Goal: Transaction & Acquisition: Purchase product/service

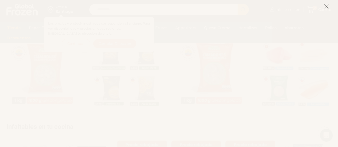
scroll to position [245, 0]
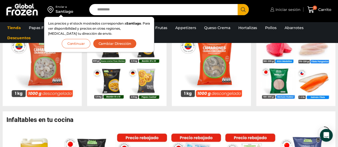
click at [290, 9] on span "Iniciar sesión" at bounding box center [287, 9] width 26 height 5
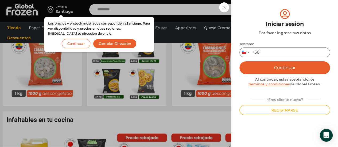
click at [265, 54] on input "Teléfono *" at bounding box center [284, 53] width 90 height 10
type input "*********"
click at [278, 65] on button "Continuar" at bounding box center [284, 67] width 90 height 13
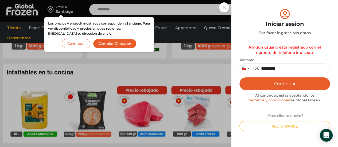
scroll to position [284, 0]
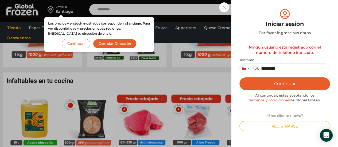
click at [269, 9] on div "Iniciar sesión Mi cuenta Login Register Iniciar sesión Por favor ingrese sus da…" at bounding box center [285, 9] width 32 height 11
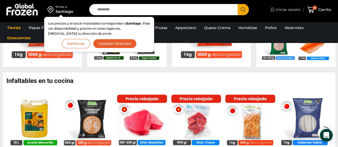
click at [286, 10] on span "Iniciar sesión" at bounding box center [287, 9] width 26 height 5
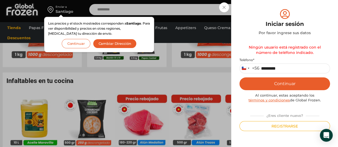
click at [269, 8] on div "Iniciar sesión Mi cuenta Login Register Iniciar sesión Por favor ingrese sus da…" at bounding box center [285, 9] width 32 height 11
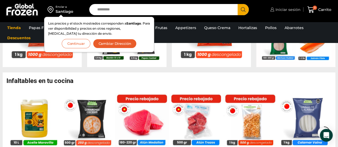
click at [285, 8] on span "Iniciar sesión" at bounding box center [287, 9] width 26 height 5
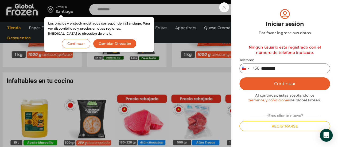
click at [287, 69] on input "*********" at bounding box center [284, 69] width 90 height 10
click at [284, 126] on button "Registrarse" at bounding box center [284, 126] width 90 height 10
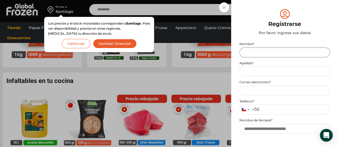
click at [258, 56] on input "Nombre *" at bounding box center [284, 53] width 90 height 10
type input "*"
click at [250, 50] on input "Nombre *" at bounding box center [284, 53] width 90 height 10
type input "**********"
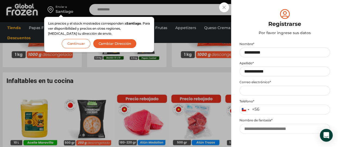
type input "**********"
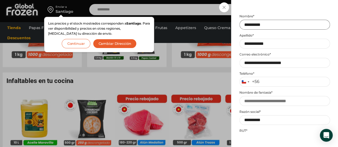
scroll to position [28, 0]
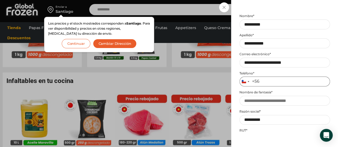
click at [274, 82] on input "Teléfono *" at bounding box center [284, 82] width 90 height 10
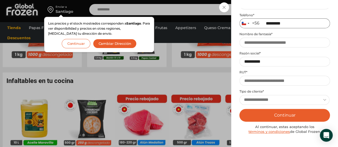
scroll to position [88, 0]
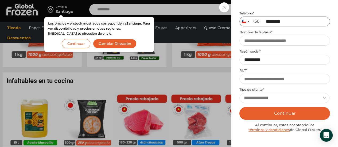
type input "*********"
drag, startPoint x: 273, startPoint y: 57, endPoint x: 242, endPoint y: 60, distance: 31.1
click at [242, 60] on input "**********" at bounding box center [284, 60] width 90 height 10
click at [278, 61] on input "**********" at bounding box center [284, 60] width 90 height 10
drag, startPoint x: 278, startPoint y: 61, endPoint x: 217, endPoint y: 63, distance: 61.2
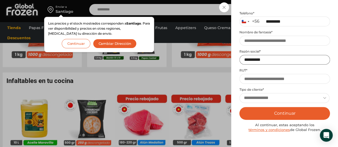
click at [269, 15] on div "Iniciar sesión Mi cuenta Login Register Iniciar sesión Por favor ingrese sus da…" at bounding box center [285, 9] width 32 height 11
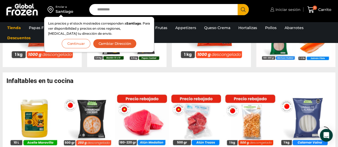
click at [281, 7] on span "Iniciar sesión" at bounding box center [287, 9] width 26 height 5
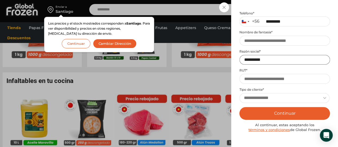
click at [278, 62] on input "**********" at bounding box center [284, 60] width 90 height 10
type input "*"
type input "**********"
click at [269, 81] on input "RUT *" at bounding box center [284, 79] width 90 height 10
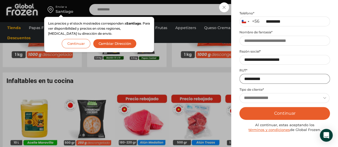
scroll to position [115, 0]
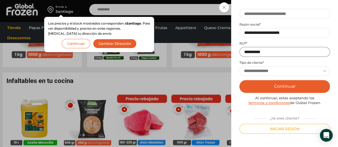
type input "**********"
click at [287, 72] on select "**********" at bounding box center [284, 71] width 90 height 10
select select "**********"
click at [239, 66] on select "**********" at bounding box center [284, 71] width 90 height 10
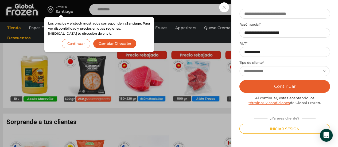
scroll to position [328, 0]
click at [279, 86] on button "Continuar" at bounding box center [284, 86] width 90 height 13
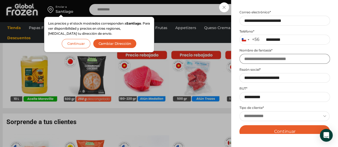
scroll to position [68, 0]
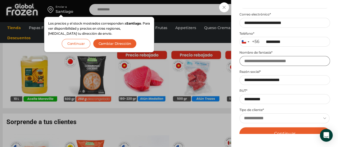
click at [268, 62] on input "Nombre de fantasía *" at bounding box center [284, 61] width 90 height 10
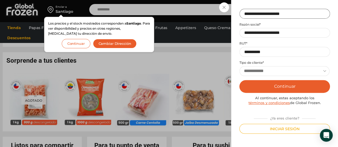
scroll to position [390, 0]
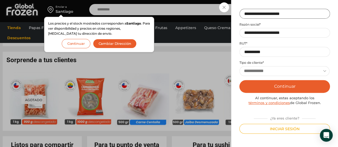
type input "**********"
click at [282, 90] on button "Continuar" at bounding box center [284, 86] width 90 height 13
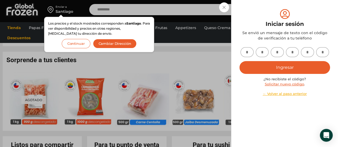
click at [247, 52] on input "text" at bounding box center [246, 52] width 13 height 10
type input "*"
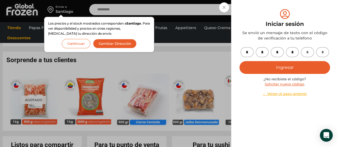
type input "*"
click at [281, 64] on button "Ingresar" at bounding box center [284, 67] width 90 height 13
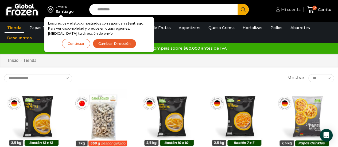
click at [292, 8] on span "Mi cuenta" at bounding box center [289, 9] width 21 height 5
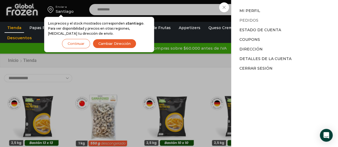
click at [250, 21] on link "Pedidos" at bounding box center [248, 20] width 19 height 5
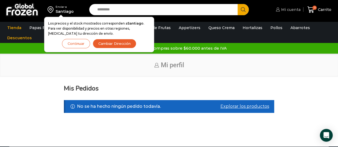
click at [289, 5] on link "Mi cuenta" at bounding box center [287, 9] width 26 height 11
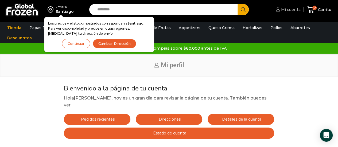
click at [290, 9] on span "Mi cuenta" at bounding box center [289, 9] width 21 height 5
click at [299, 11] on span "Mi cuenta" at bounding box center [289, 9] width 21 height 5
click at [299, 13] on link "Mi cuenta" at bounding box center [287, 9] width 26 height 11
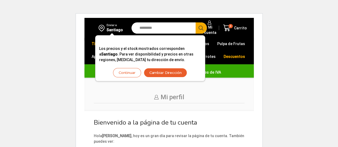
click at [123, 74] on button "Continuar" at bounding box center [127, 72] width 28 height 9
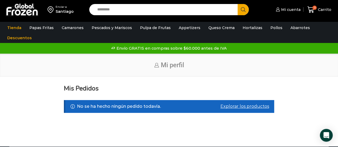
click at [126, 14] on input "Search input" at bounding box center [164, 9] width 140 height 11
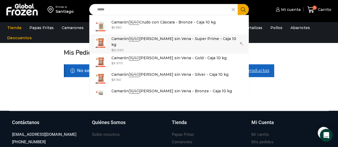
scroll to position [39, 0]
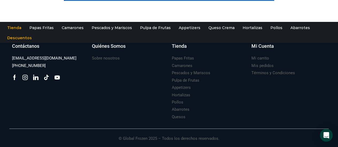
scroll to position [0, 0]
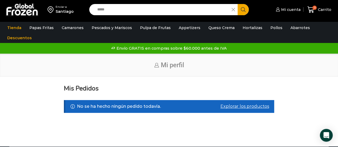
click at [126, 10] on input "*****" at bounding box center [161, 9] width 135 height 11
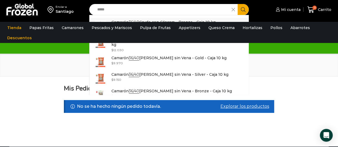
click at [127, 20] on p "Camarón 36/40 Crudo con Cáscara - Bronze - Caja 10 kg" at bounding box center [163, 22] width 104 height 6
type input "**********"
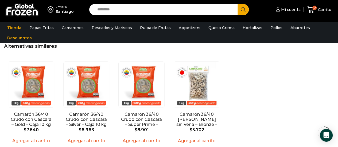
scroll to position [401, 0]
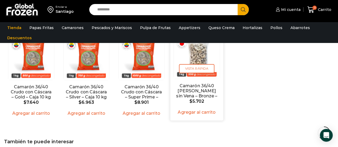
click at [202, 53] on img "4 / 4" at bounding box center [197, 56] width 46 height 46
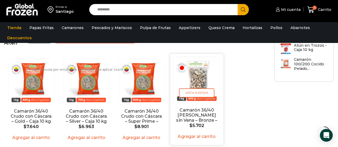
scroll to position [398, 0]
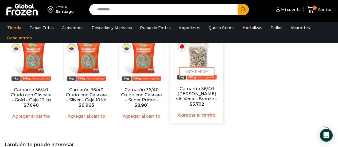
click at [201, 59] on img "4 / 4" at bounding box center [197, 59] width 46 height 46
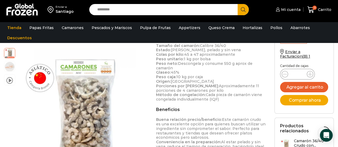
scroll to position [194, 0]
click at [308, 75] on icon at bounding box center [310, 74] width 4 height 4
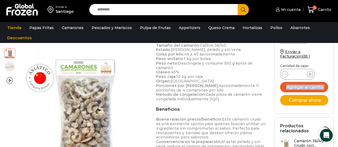
click at [308, 75] on icon at bounding box center [310, 74] width 4 height 4
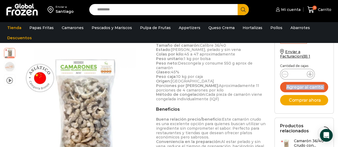
click at [308, 75] on icon at bounding box center [310, 74] width 4 height 4
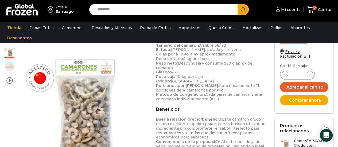
type input "**"
click at [306, 88] on button "Agregar al carrito" at bounding box center [304, 87] width 48 height 10
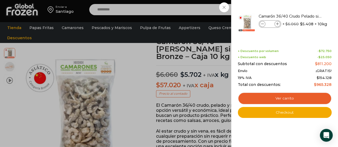
scroll to position [39, 0]
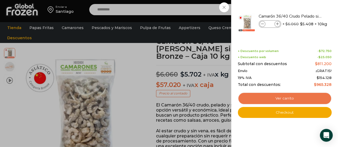
click at [282, 98] on link "Ver carrito" at bounding box center [285, 98] width 94 height 12
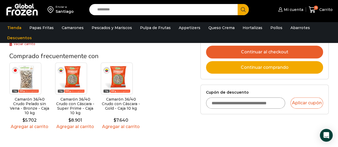
scroll to position [158, 0]
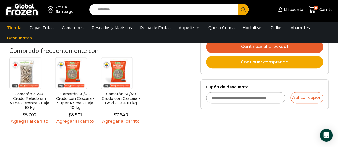
click at [225, 98] on input "Cupón de descuento" at bounding box center [245, 97] width 79 height 11
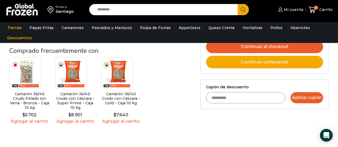
type input "*********"
click at [311, 92] on button "Aplicar cupón" at bounding box center [306, 97] width 33 height 11
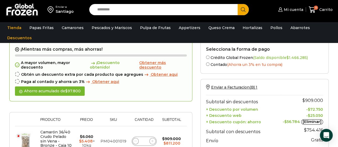
scroll to position [21, 0]
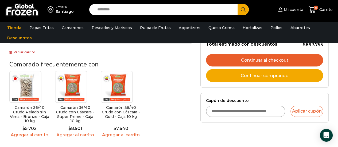
scroll to position [163, 0]
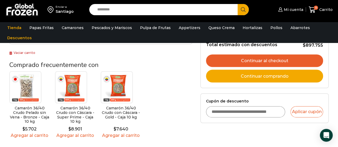
click at [261, 75] on link "Continuar comprando" at bounding box center [264, 76] width 117 height 13
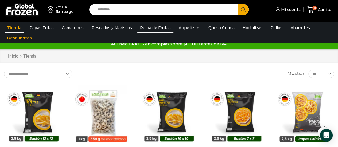
scroll to position [5, 0]
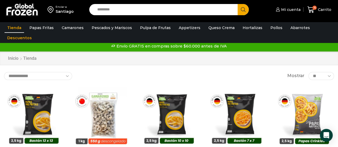
click at [136, 14] on input "Search input" at bounding box center [164, 9] width 140 height 11
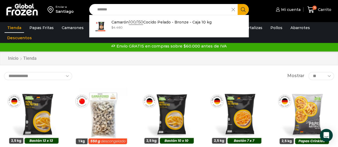
click at [138, 13] on input "*******" at bounding box center [161, 9] width 135 height 11
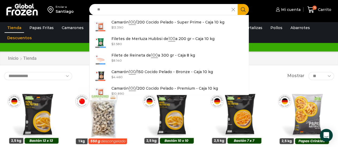
type input "*"
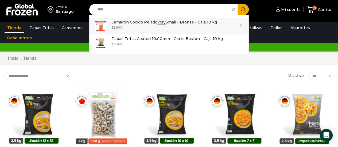
type input "****"
click at [159, 25] on div "Enviar a Santiago Search input **** Search Camarón Cocido Pelado Very Small - B…" at bounding box center [169, 23] width 338 height 56
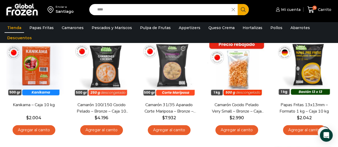
scroll to position [163, 0]
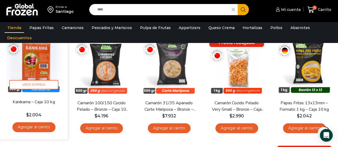
click at [26, 127] on link "Agregar al carrito" at bounding box center [33, 127] width 43 height 10
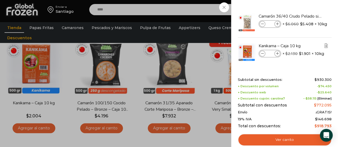
click at [278, 55] on span at bounding box center [277, 54] width 6 height 6
type input "*"
click at [276, 52] on span at bounding box center [277, 54] width 6 height 6
type input "*"
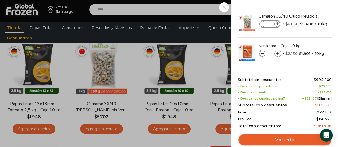
scroll to position [0, 0]
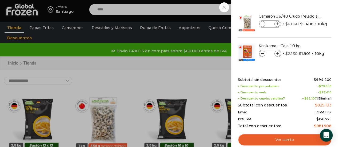
click at [306, 7] on div "19 Carrito 19 19 Shopping Cart" at bounding box center [319, 9] width 27 height 13
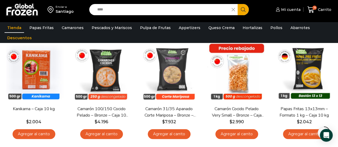
scroll to position [158, 0]
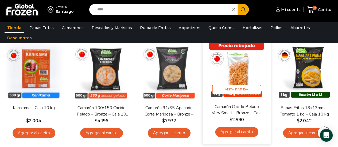
click at [227, 73] on img at bounding box center [236, 70] width 60 height 60
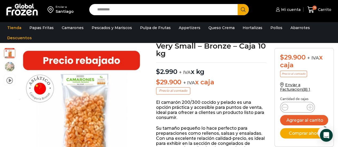
scroll to position [42, 0]
click at [308, 108] on icon at bounding box center [310, 107] width 4 height 4
type input "*"
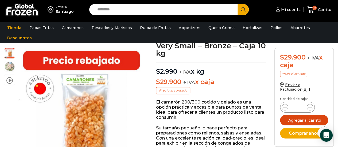
click at [305, 123] on button "Agregar al carrito" at bounding box center [304, 120] width 48 height 10
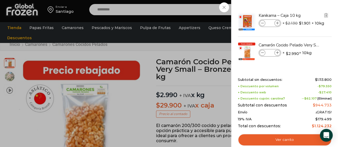
scroll to position [0, 0]
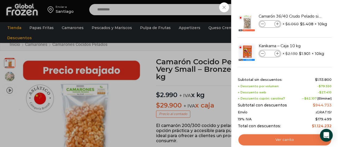
click at [289, 142] on link "Ver carrito" at bounding box center [285, 140] width 94 height 12
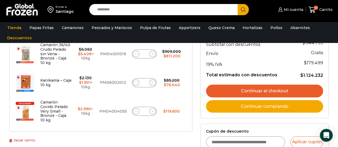
scroll to position [115, 0]
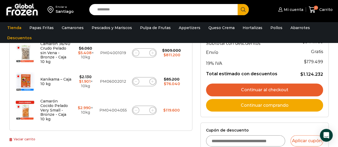
click at [271, 88] on link "Continuar al checkout" at bounding box center [264, 90] width 117 height 13
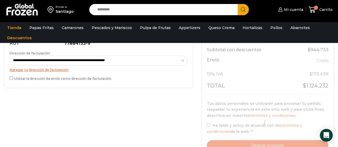
select select "*"
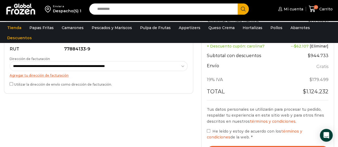
scroll to position [232, 0]
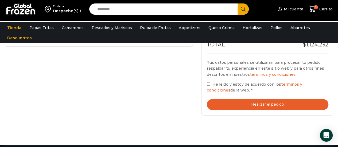
click at [266, 101] on button "Realizar el pedido" at bounding box center [267, 104] width 121 height 11
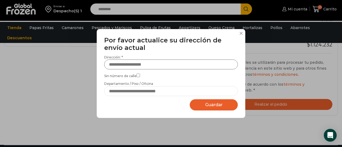
click at [133, 62] on input "Dirección: *" at bounding box center [170, 65] width 133 height 10
click at [123, 64] on input "Dirección: *" at bounding box center [170, 65] width 133 height 10
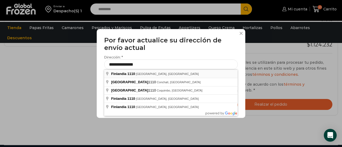
type input "**********"
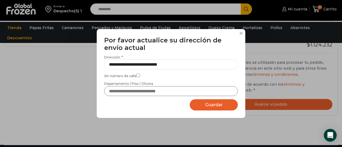
click at [136, 92] on input "Departamento / Piso / Oficina" at bounding box center [170, 91] width 133 height 10
type input "**********"
click at [215, 105] on span "Guardar" at bounding box center [213, 104] width 17 height 5
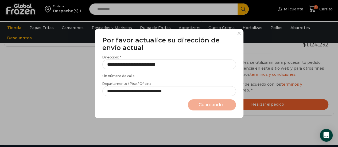
select select "*******"
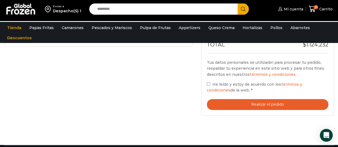
click at [252, 103] on button "Realizar el pedido" at bounding box center [267, 104] width 121 height 11
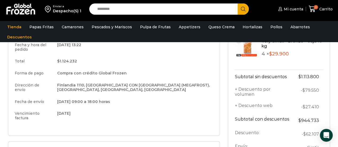
scroll to position [101, 0]
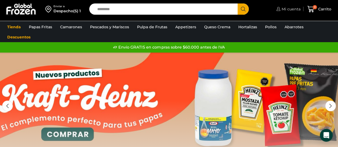
click at [292, 13] on link "Mi cuenta" at bounding box center [288, 9] width 26 height 11
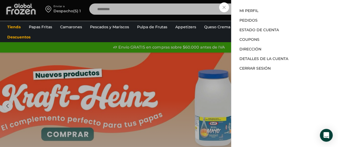
click at [260, 21] on li "Pedidos" at bounding box center [284, 20] width 90 height 10
click at [249, 30] on link "Estado de Cuenta" at bounding box center [259, 29] width 40 height 5
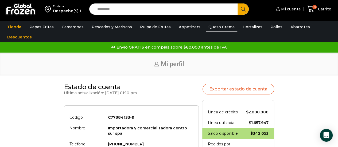
click at [208, 28] on link "Queso Crema" at bounding box center [221, 27] width 31 height 10
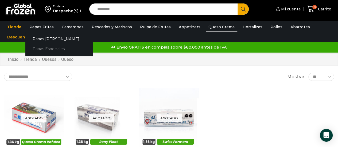
click at [44, 46] on link "Papas Especiales" at bounding box center [58, 49] width 67 height 10
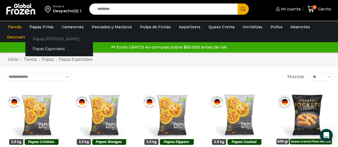
click at [46, 40] on link "Papas [PERSON_NAME]" at bounding box center [58, 39] width 67 height 10
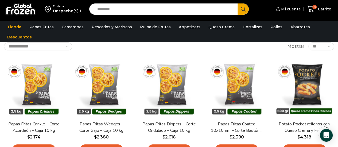
scroll to position [40, 0]
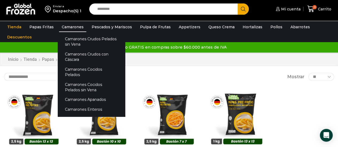
click at [67, 27] on link "Camarones" at bounding box center [72, 27] width 27 height 10
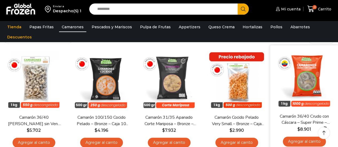
scroll to position [52, 0]
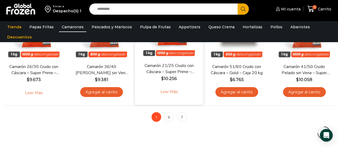
scroll to position [415, 0]
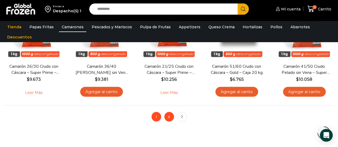
click at [170, 117] on link "2" at bounding box center [169, 117] width 10 height 10
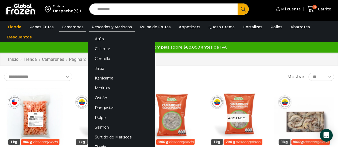
click at [97, 28] on link "Pescados y Mariscos" at bounding box center [112, 27] width 46 height 10
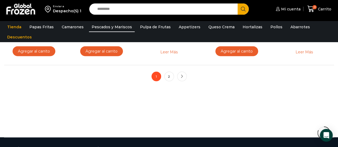
scroll to position [457, 0]
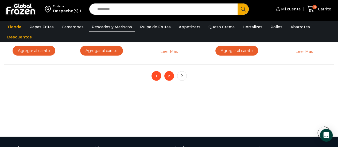
click at [169, 76] on link "2" at bounding box center [169, 76] width 10 height 10
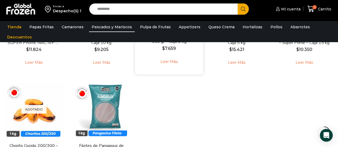
scroll to position [340, 0]
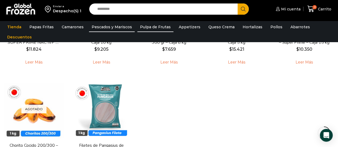
click at [146, 25] on link "Pulpa de Frutas" at bounding box center [155, 27] width 36 height 10
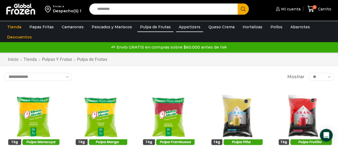
click at [179, 30] on link "Appetizers" at bounding box center [189, 27] width 27 height 10
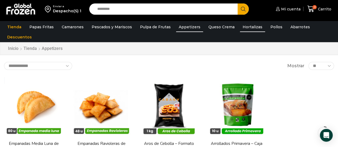
click at [245, 24] on link "Hortalizas" at bounding box center [252, 27] width 25 height 10
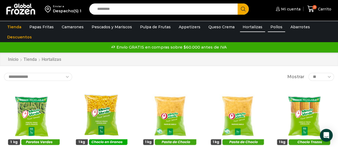
click at [270, 27] on link "Pollos" at bounding box center [275, 27] width 17 height 10
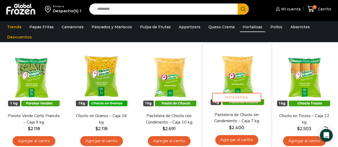
scroll to position [60, 0]
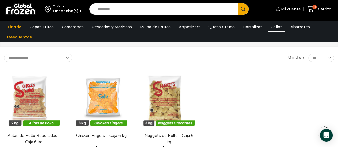
scroll to position [21, 0]
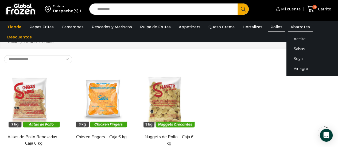
click at [294, 25] on link "Abarrotes" at bounding box center [299, 27] width 25 height 10
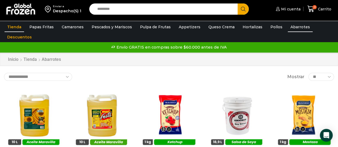
click at [6, 29] on link "Tienda" at bounding box center [14, 27] width 19 height 10
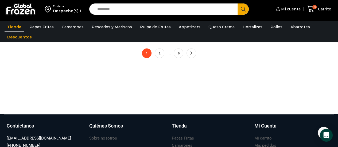
scroll to position [477, 0]
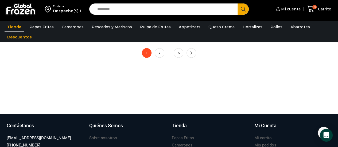
click at [24, 10] on img at bounding box center [20, 9] width 31 height 13
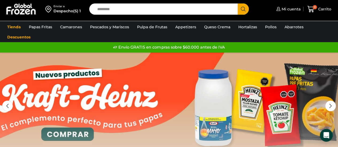
click at [26, 15] on img at bounding box center [20, 9] width 31 height 13
